Goal: Contribute content

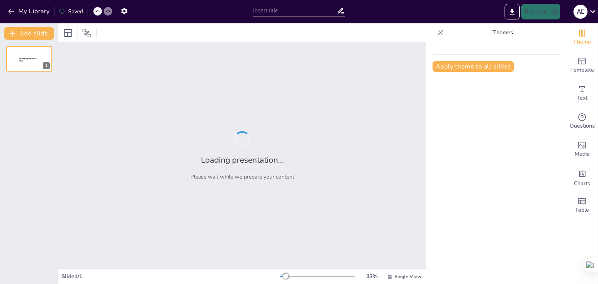
type input "Planificación Estratégica para el Éxito del Centro Estético CHOCOESPA"
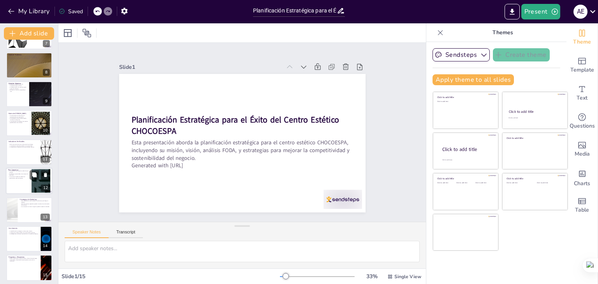
scroll to position [199, 0]
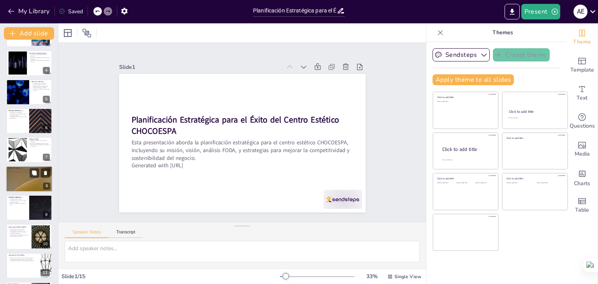
click at [30, 179] on div at bounding box center [29, 179] width 47 height 26
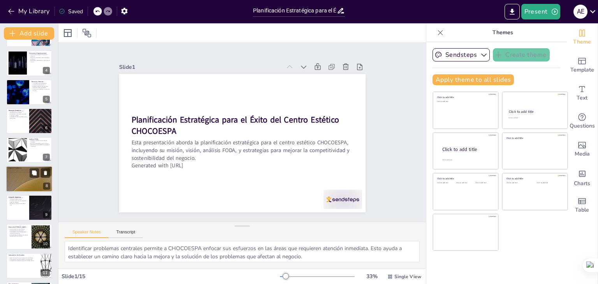
scroll to position [100, 0]
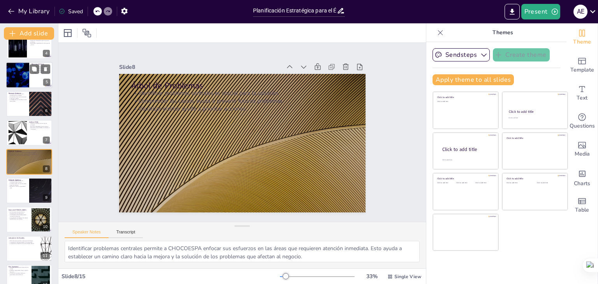
click at [29, 82] on div at bounding box center [17, 75] width 47 height 26
type textarea "La infraestructura adecuada es crucial para el funcionamiento de CHOCOESPA. Un …"
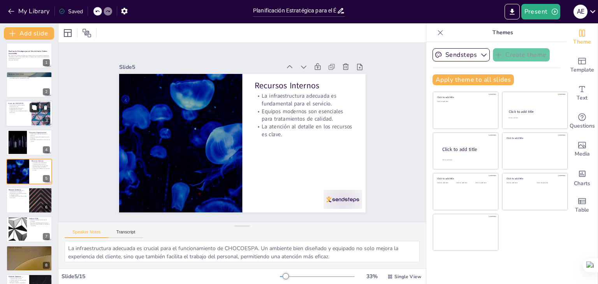
scroll to position [0, 0]
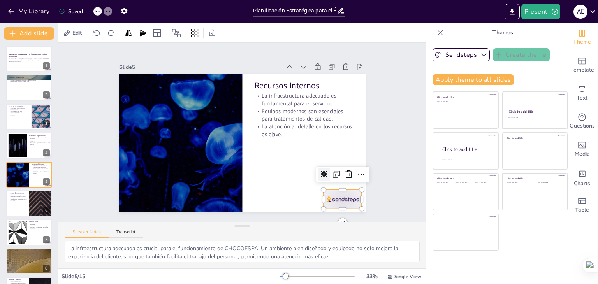
click at [185, 214] on div at bounding box center [175, 233] width 19 height 39
click at [460, 56] on button "Sendsteps" at bounding box center [461, 54] width 57 height 13
click at [127, 232] on button "Transcript" at bounding box center [126, 234] width 35 height 9
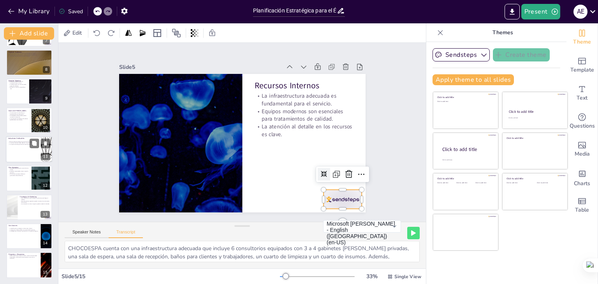
scroll to position [199, 0]
click at [37, 178] on div at bounding box center [41, 178] width 42 height 24
type textarea "El plan operativo de CHOCOESPA incluye objetivos estratégicos y específicos, ac…"
